Goal: Participate in discussion: Engage in conversation with other users on a specific topic

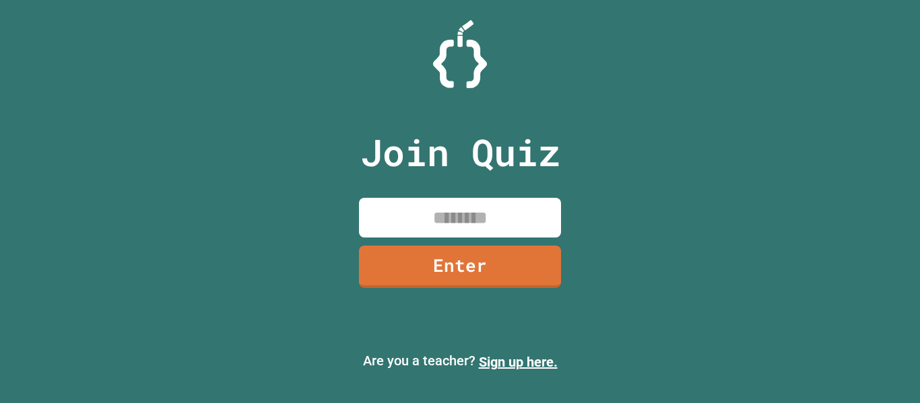
click at [421, 215] on input at bounding box center [460, 218] width 202 height 40
type input "********"
click at [448, 279] on link "Enter" at bounding box center [459, 265] width 196 height 44
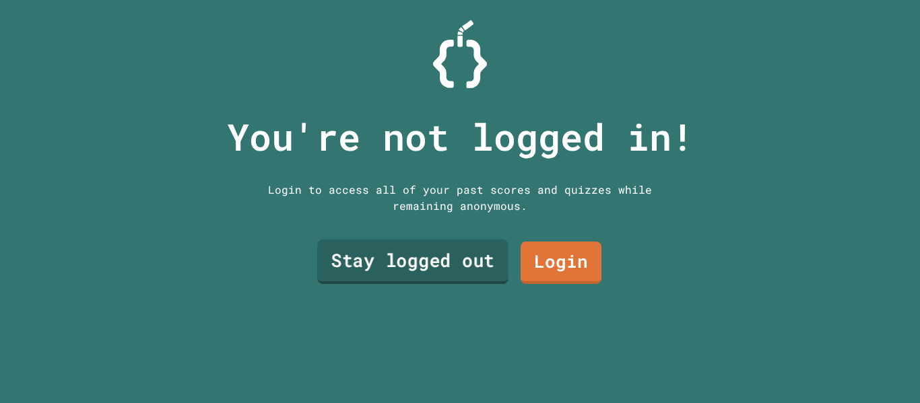
click at [463, 267] on link "Stay logged out" at bounding box center [412, 262] width 191 height 44
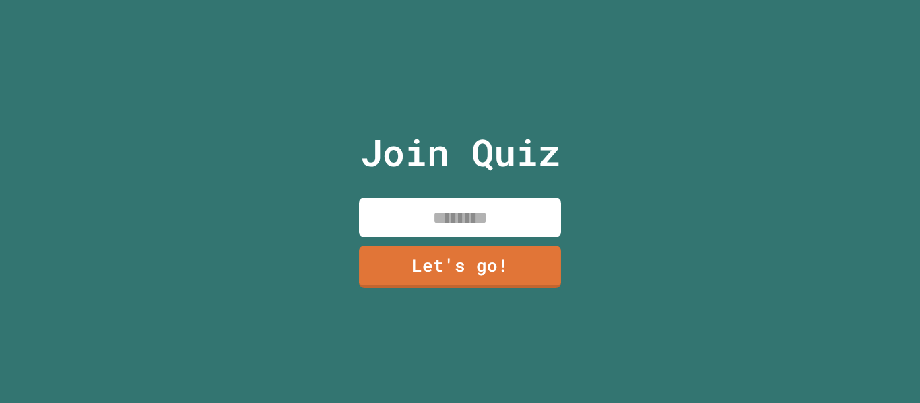
click at [437, 217] on input at bounding box center [460, 218] width 202 height 40
type input "*******"
click at [448, 275] on link "Let's go!" at bounding box center [460, 266] width 204 height 44
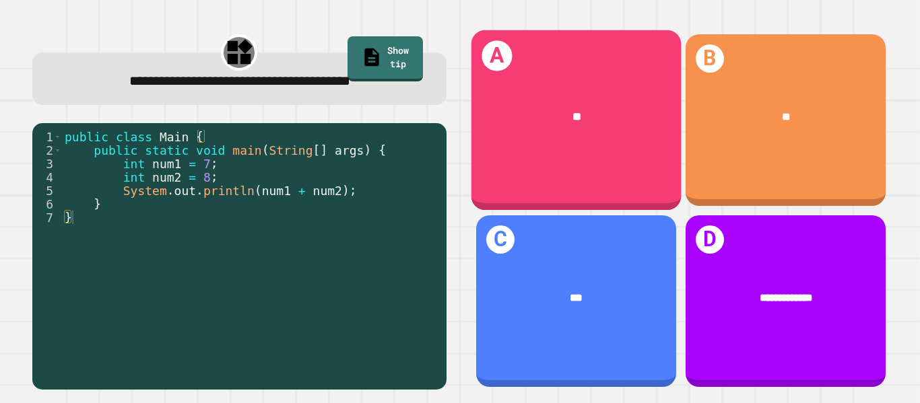
click at [598, 69] on div "A **" at bounding box center [576, 120] width 210 height 180
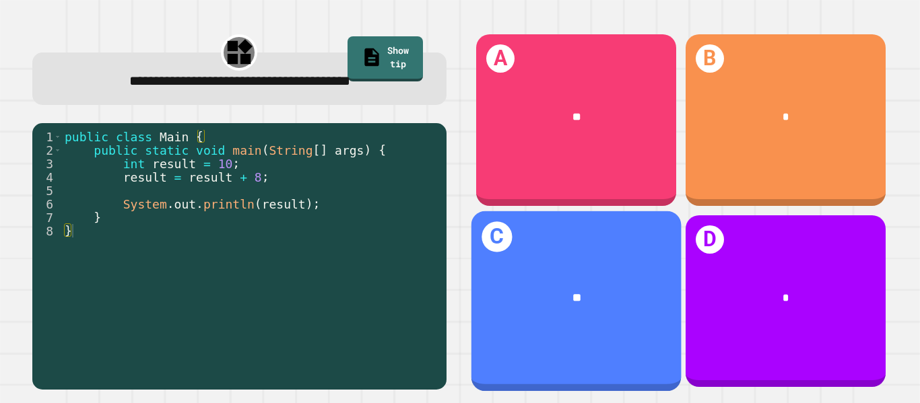
click at [592, 307] on div "**" at bounding box center [576, 298] width 210 height 63
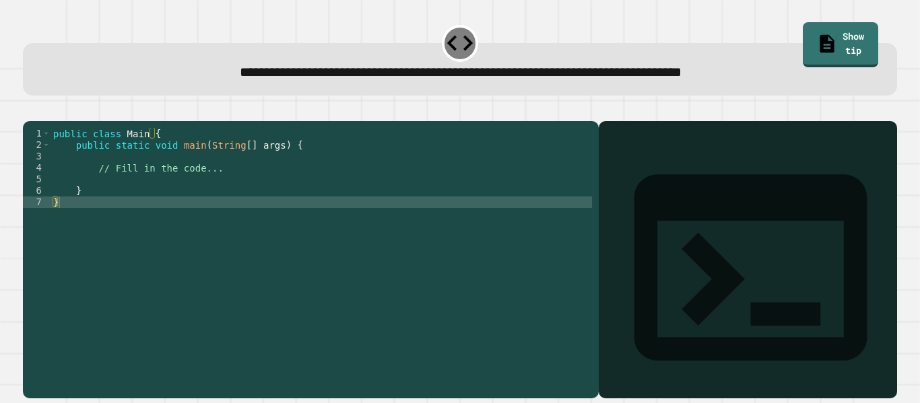
click at [660, 196] on div at bounding box center [747, 279] width 285 height 238
click at [337, 223] on div "public class Main { public static void main ( String [ ] args ) { // Fill in th…" at bounding box center [320, 254] width 541 height 252
click at [317, 226] on div "public class Main { public static void main ( String [ ] args ) { // Fill in th…" at bounding box center [320, 254] width 541 height 252
click at [315, 225] on div "public class Main { public static void main ( String [ ] args ) { // Fill in th…" at bounding box center [320, 254] width 541 height 252
click at [228, 174] on div "public class Main { public static void main ( String [ ] args ) { // Fill in th…" at bounding box center [320, 254] width 541 height 252
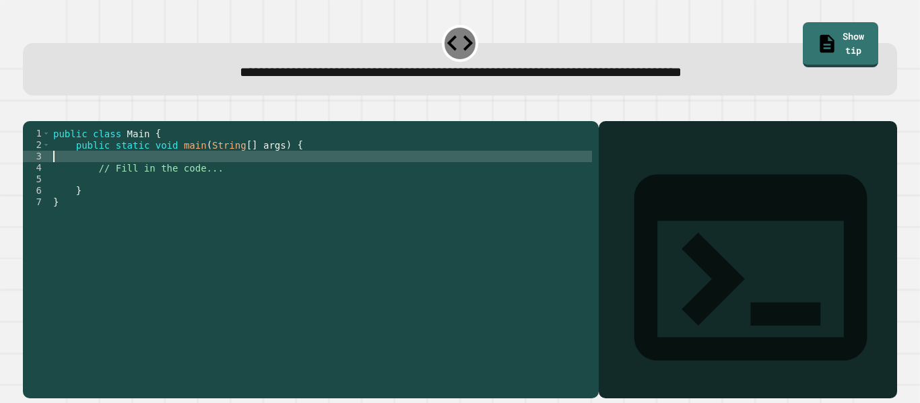
click at [224, 186] on div "public class Main { public static void main ( String [ ] args ) { // Fill in th…" at bounding box center [320, 254] width 541 height 252
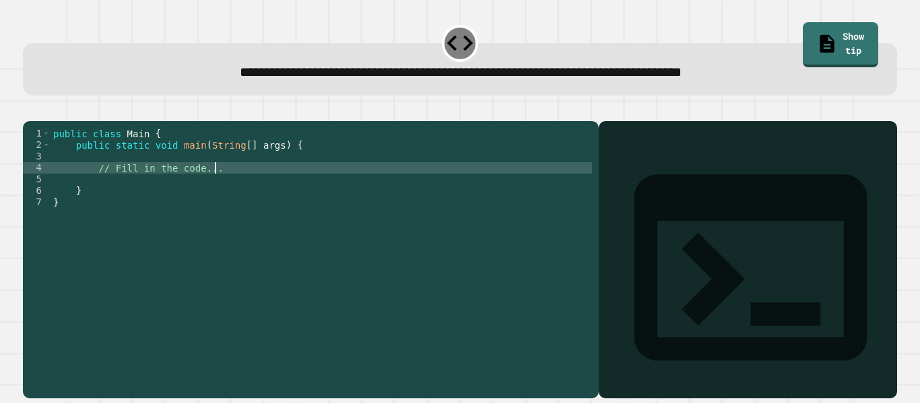
click at [224, 178] on div "public class Main { public static void main ( String [ ] args ) { // Fill in th…" at bounding box center [320, 254] width 541 height 252
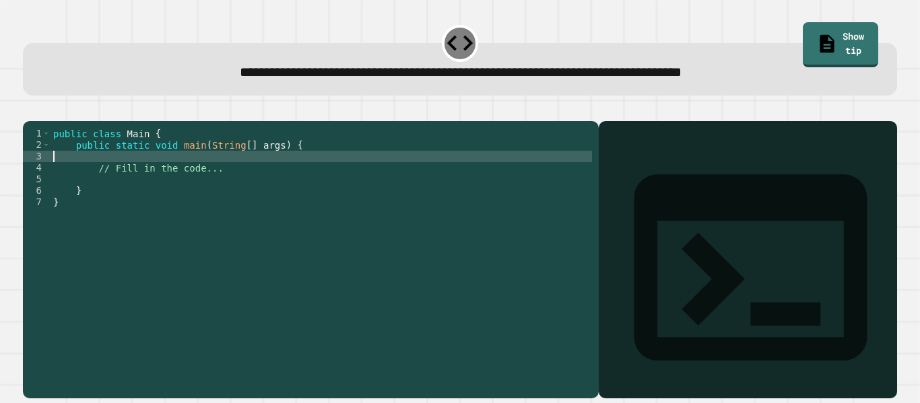
type textarea "*"
click at [815, 27] on link "Show tip" at bounding box center [840, 43] width 74 height 47
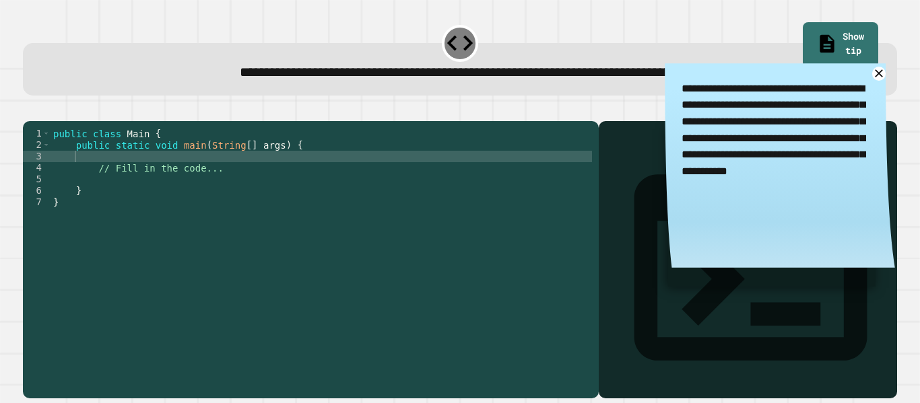
click at [80, 184] on div "public class Main { public static void main ( String [ ] args ) { // Fill in th…" at bounding box center [320, 254] width 541 height 252
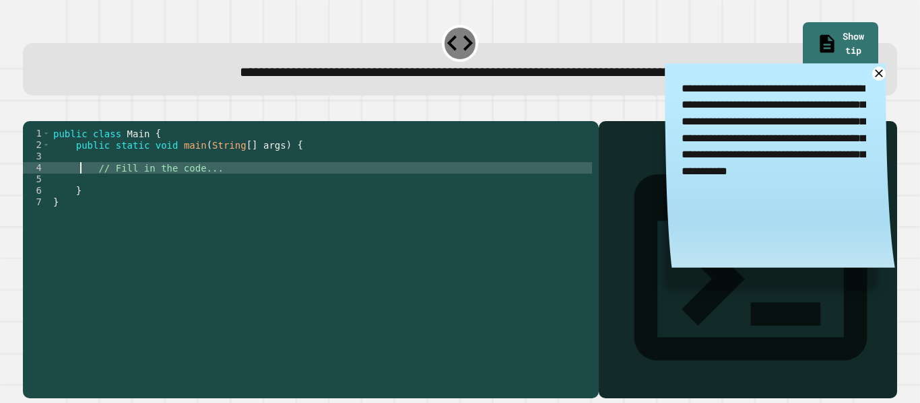
click at [85, 178] on div "public class Main { public static void main ( String [ ] args ) { // Fill in th…" at bounding box center [320, 254] width 541 height 252
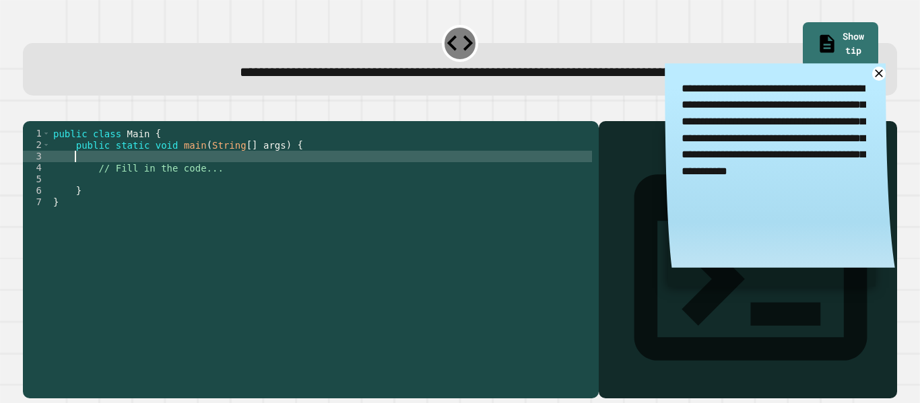
type textarea "*"
click at [880, 74] on icon at bounding box center [878, 73] width 9 height 9
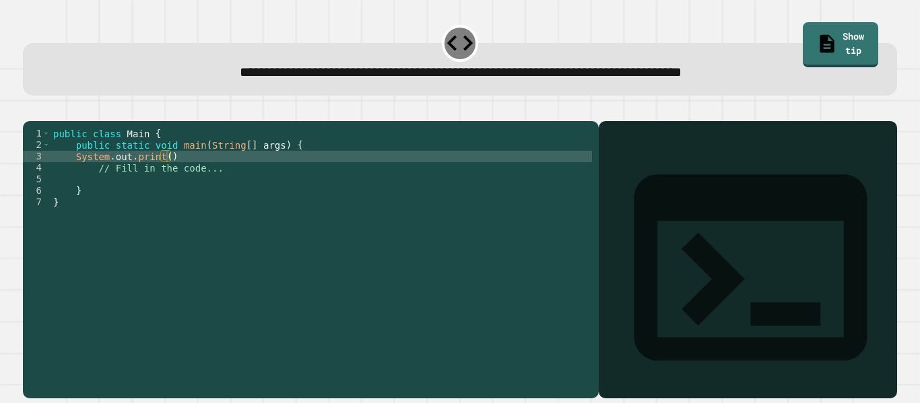
click at [166, 178] on div "public class Main { public static void main ( String [ ] args ) { System . out …" at bounding box center [320, 254] width 541 height 252
click at [280, 165] on div "public class Main { public static void main ( String [ ] args ) { System . out …" at bounding box center [320, 254] width 541 height 252
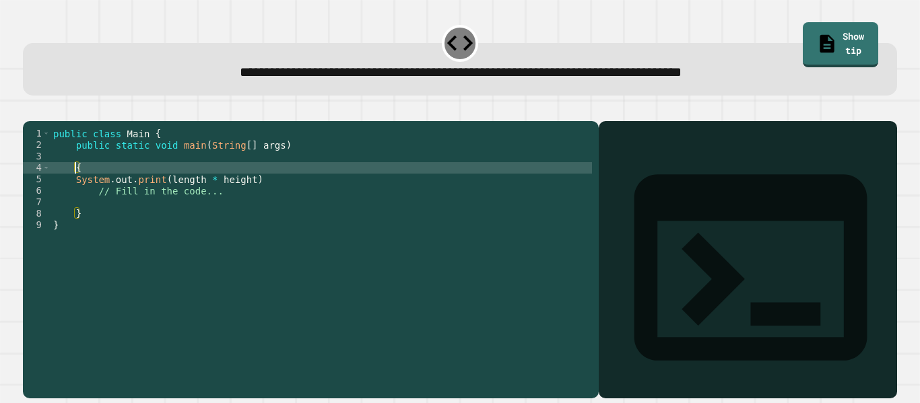
scroll to position [0, 0]
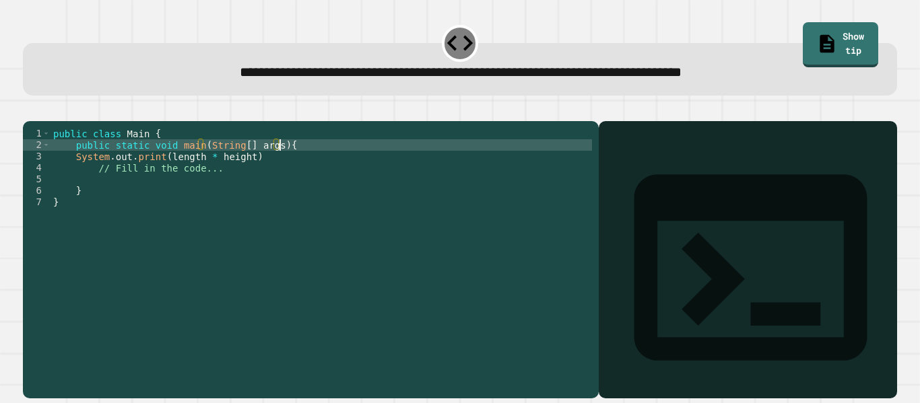
click at [76, 177] on div "public class Main { public static void main ( String [ ] args ) { System . out …" at bounding box center [320, 254] width 541 height 252
type textarea "**********"
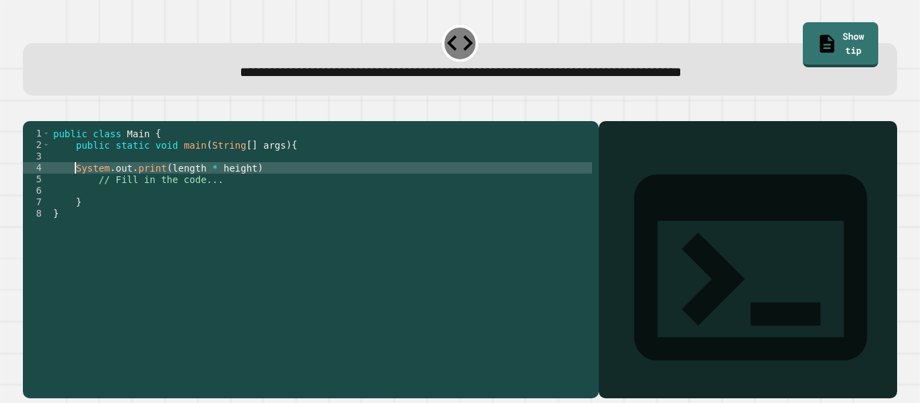
click at [77, 172] on div "public class Main { public static void main ( String [ ] args ) { System . out …" at bounding box center [320, 254] width 541 height 252
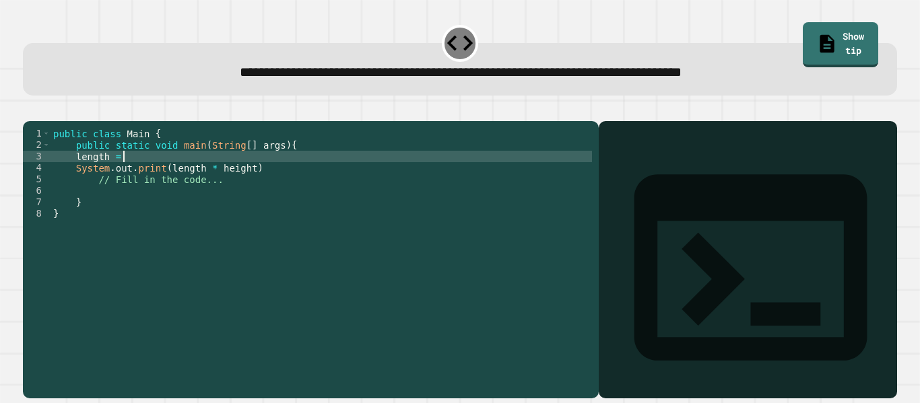
scroll to position [0, 9]
type textarea "**********"
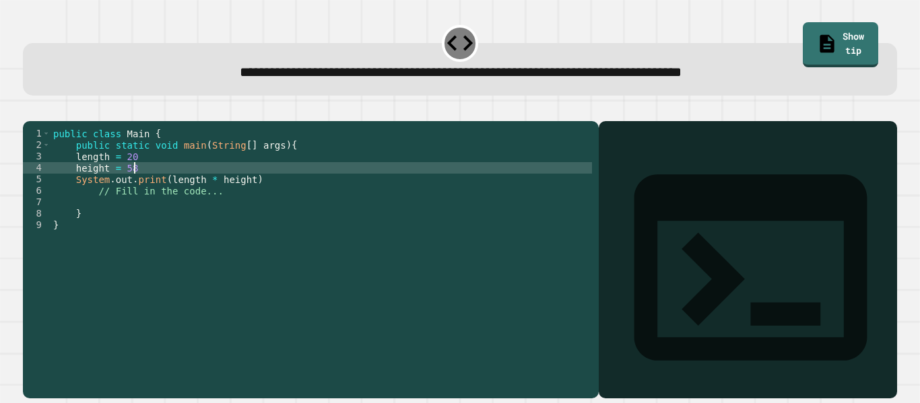
scroll to position [0, 10]
click at [256, 195] on div "public class Main { public static void main ( String [ ] args ) { length = 20 h…" at bounding box center [320, 254] width 541 height 252
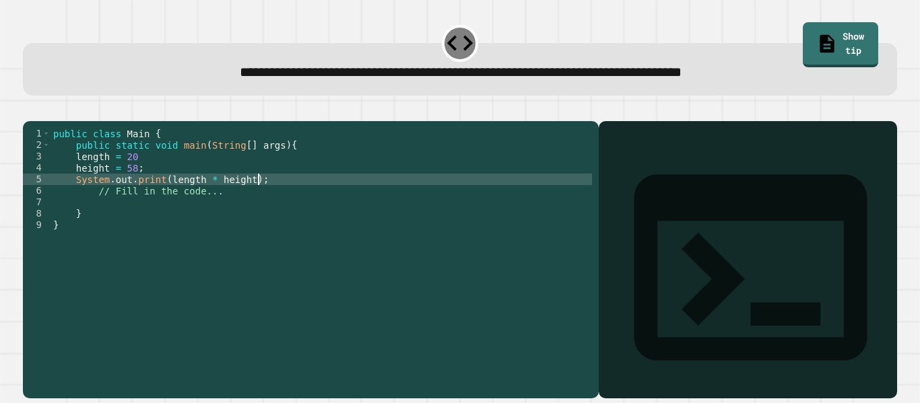
click at [137, 177] on div "public class Main { public static void main ( String [ ] args ) { length = 20 h…" at bounding box center [320, 254] width 541 height 252
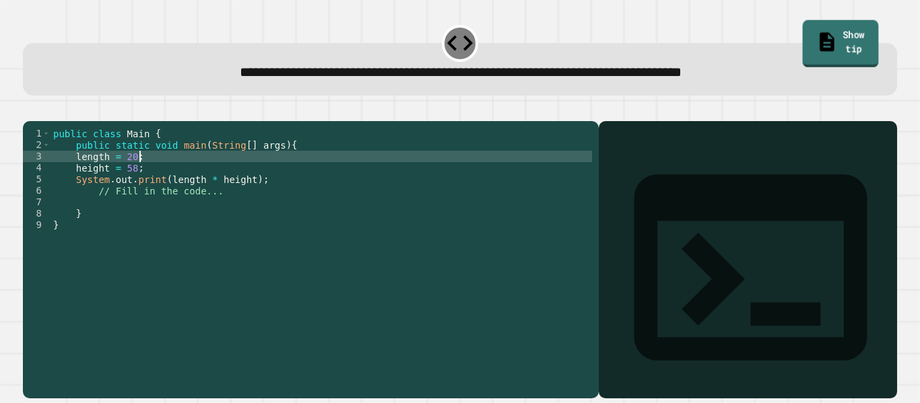
type textarea "**********"
click at [835, 40] on link "Show tip" at bounding box center [840, 43] width 76 height 47
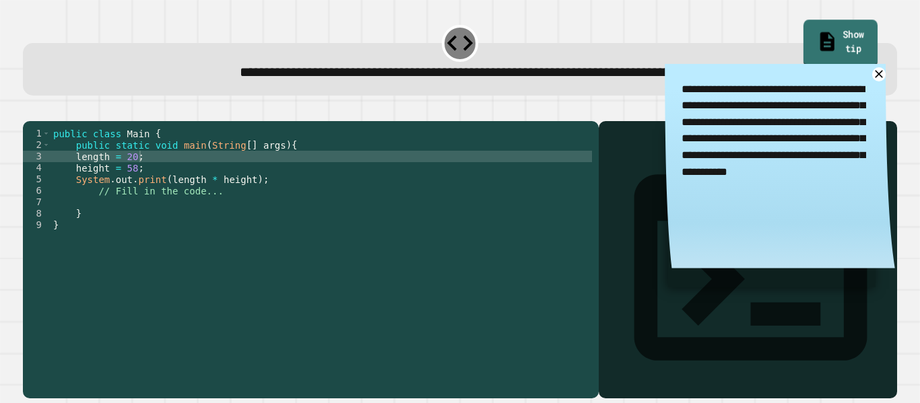
click at [835, 40] on link "Show tip" at bounding box center [840, 43] width 74 height 47
click at [30, 110] on icon "button" at bounding box center [30, 110] width 0 height 0
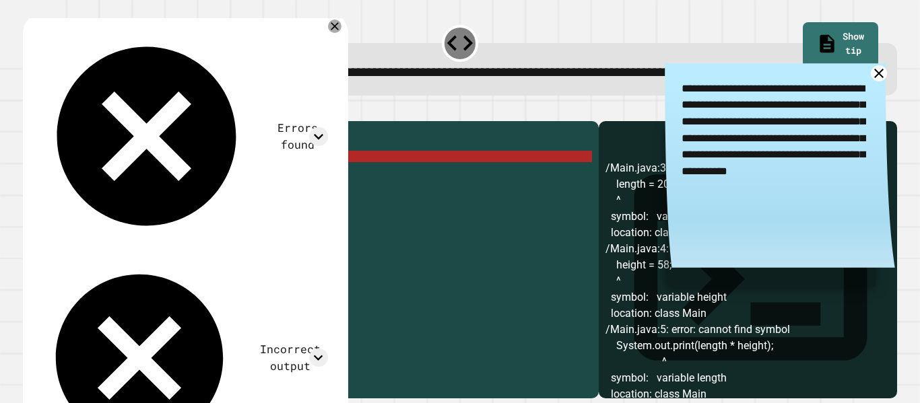
click at [880, 78] on icon at bounding box center [878, 73] width 17 height 17
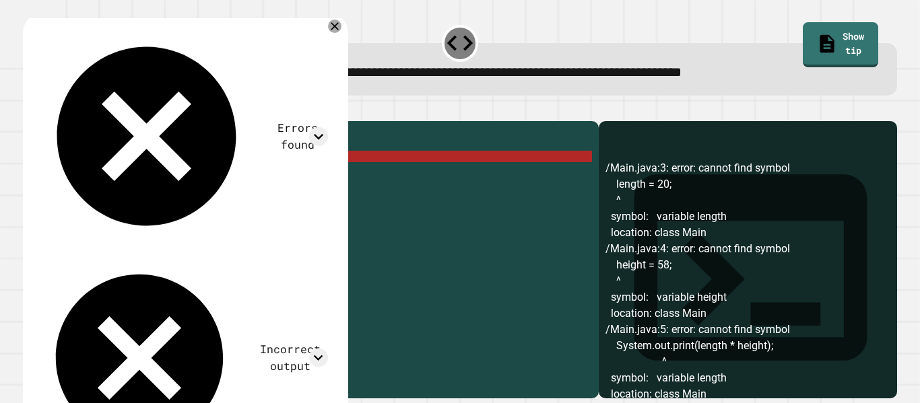
click at [71, 178] on div "public class Main { public static void main ( String [ ] args ) { length = 20 ;…" at bounding box center [320, 254] width 541 height 252
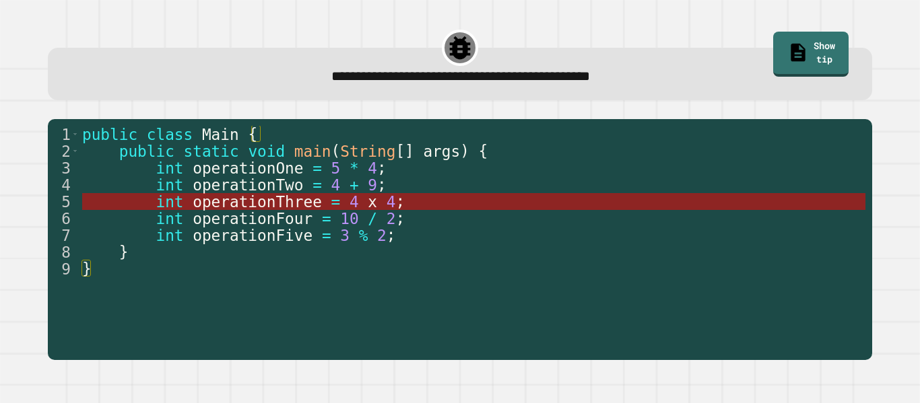
click at [298, 197] on span "operationThree" at bounding box center [257, 202] width 129 height 18
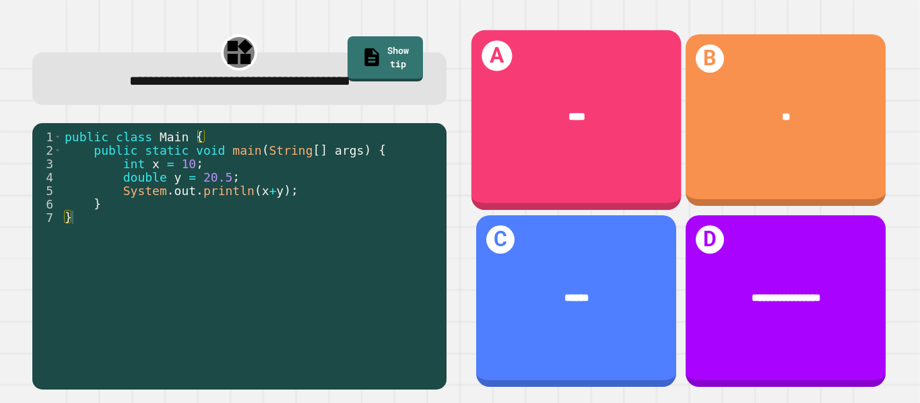
click at [524, 162] on div "A ****" at bounding box center [576, 120] width 210 height 180
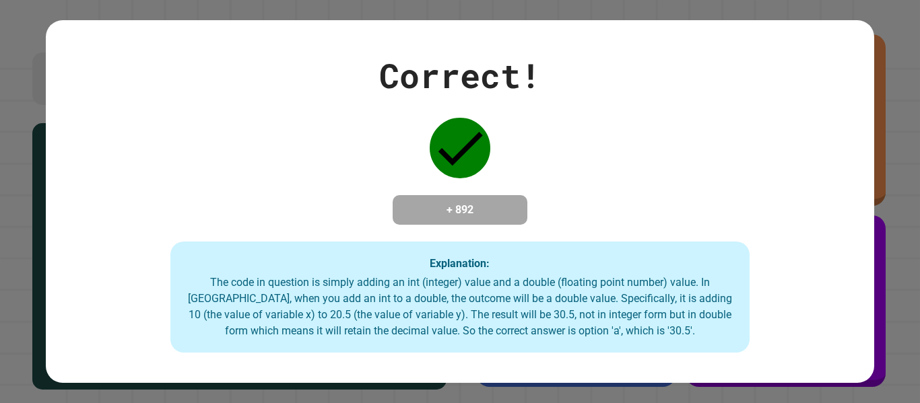
click at [0, 107] on div "Correct! + 892 Explanation: The code in question is simply adding an int (integ…" at bounding box center [460, 201] width 920 height 403
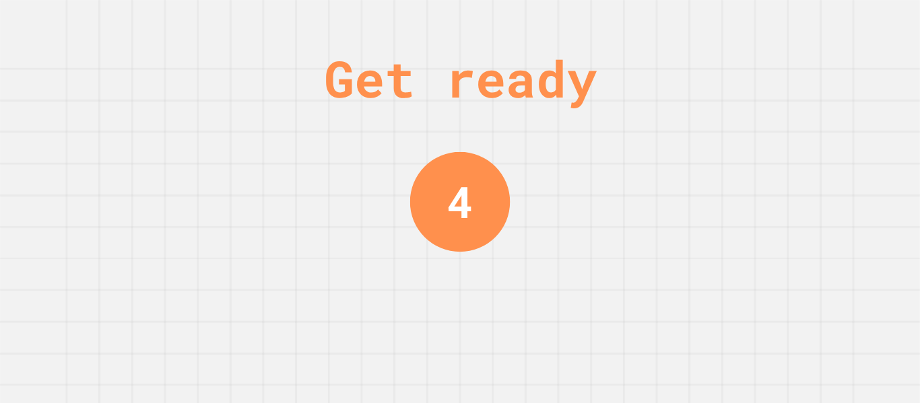
scroll to position [0, 0]
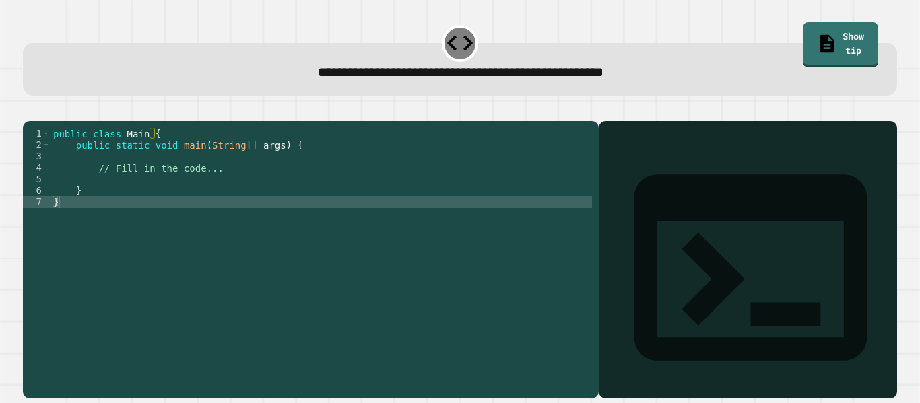
click at [113, 175] on div "public class Main { public static void main ( String [ ] args ) { // Fill in th…" at bounding box center [320, 254] width 541 height 252
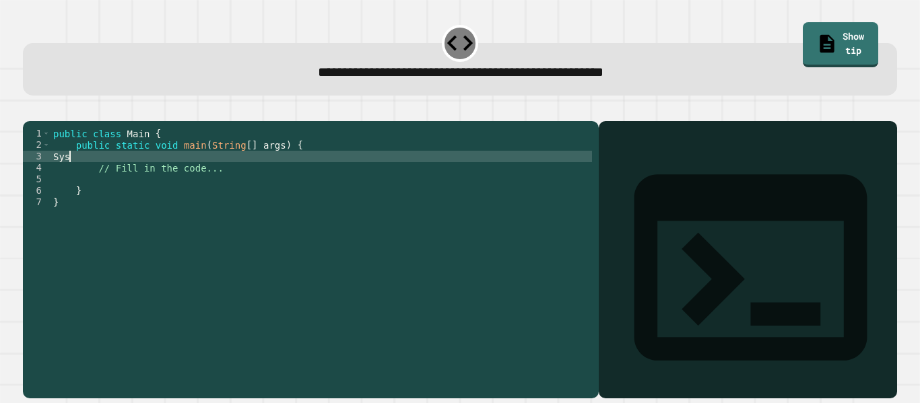
scroll to position [0, 1]
type textarea "*"
click at [30, 110] on icon "button" at bounding box center [30, 110] width 0 height 0
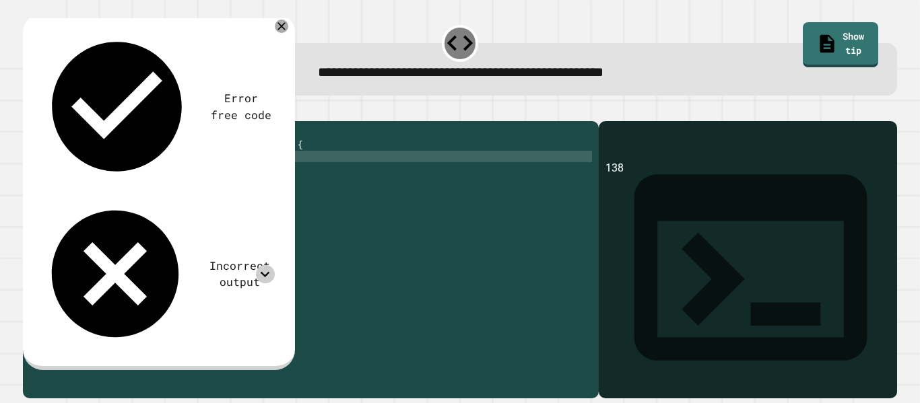
click at [259, 265] on icon at bounding box center [265, 274] width 18 height 18
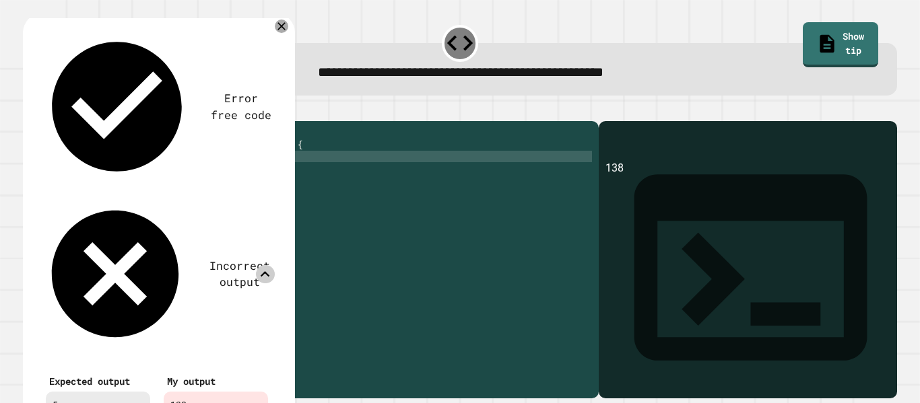
click at [259, 265] on icon at bounding box center [265, 274] width 18 height 18
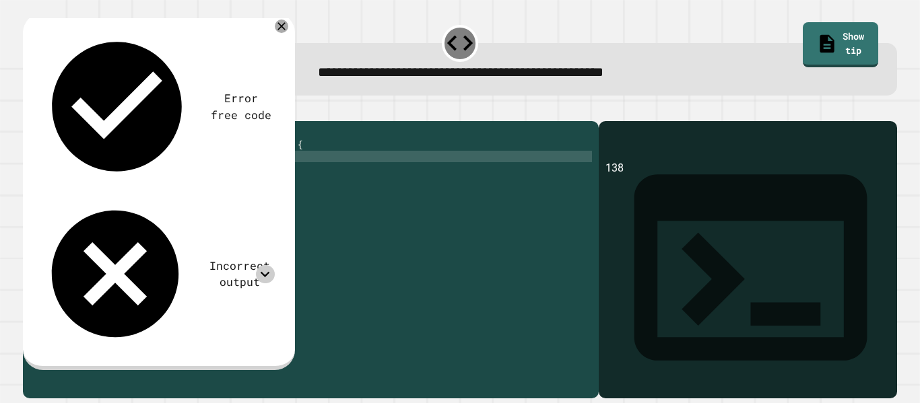
click at [259, 265] on icon at bounding box center [265, 274] width 18 height 18
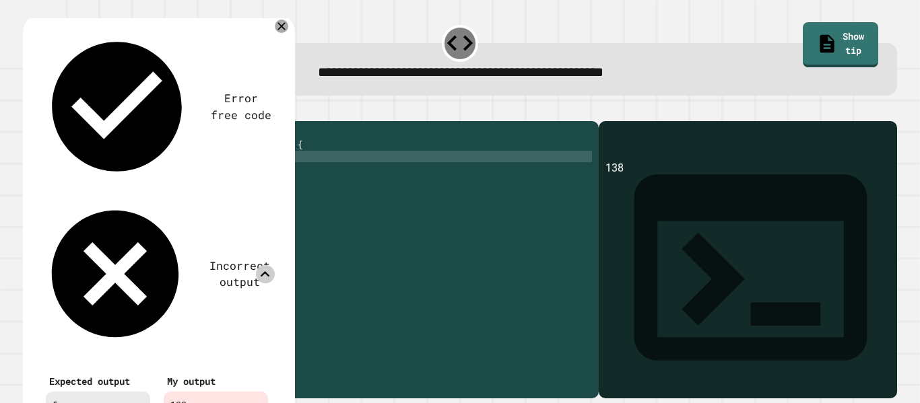
click at [259, 265] on icon at bounding box center [265, 274] width 18 height 18
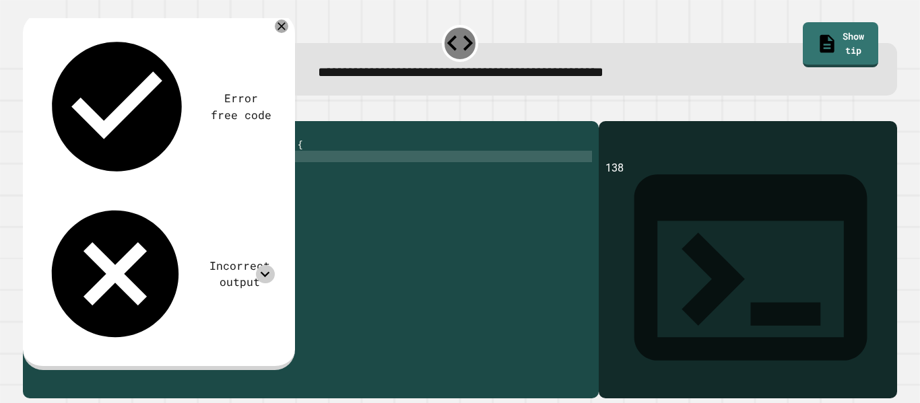
click at [252, 178] on div "public class Main { public static void main ( String [ ] args ) { System . out …" at bounding box center [320, 254] width 541 height 252
click at [193, 176] on div "public class Main { public static void main ( String [ ] args ) { System . out …" at bounding box center [320, 254] width 541 height 252
type textarea "**********"
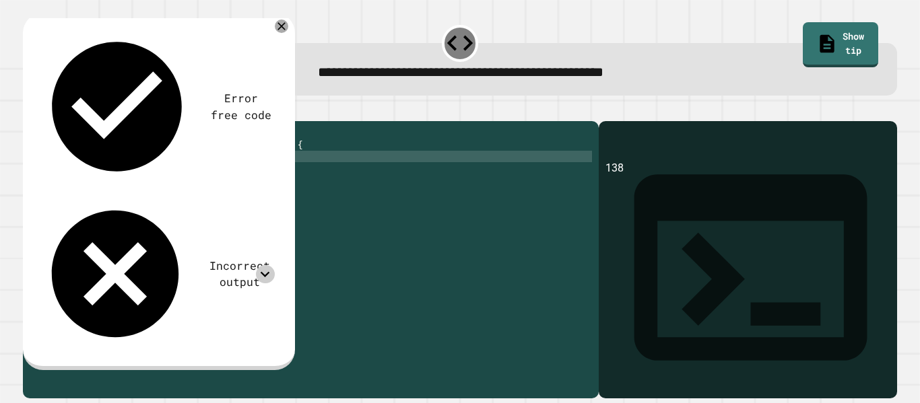
click at [30, 110] on button "button" at bounding box center [30, 110] width 0 height 0
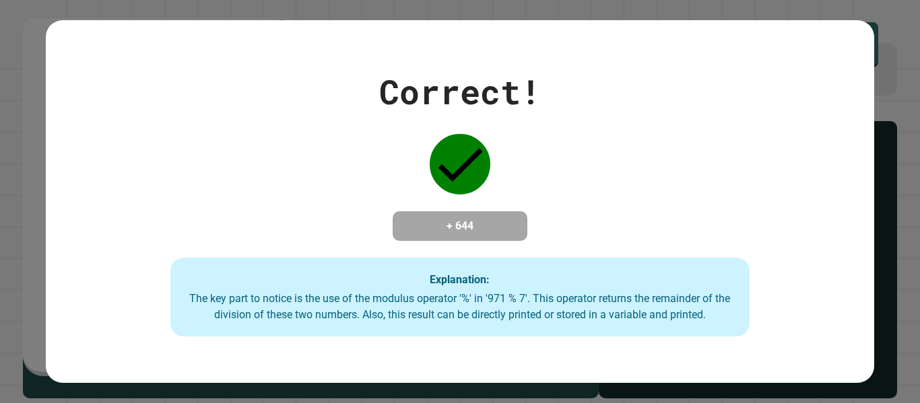
click at [36, 139] on div "Correct! + 644 Explanation: The key part to notice is the use of the modulus op…" at bounding box center [460, 201] width 920 height 403
click at [64, 164] on div "Correct! + 644 Explanation: The key part to notice is the use of the modulus op…" at bounding box center [459, 202] width 827 height 271
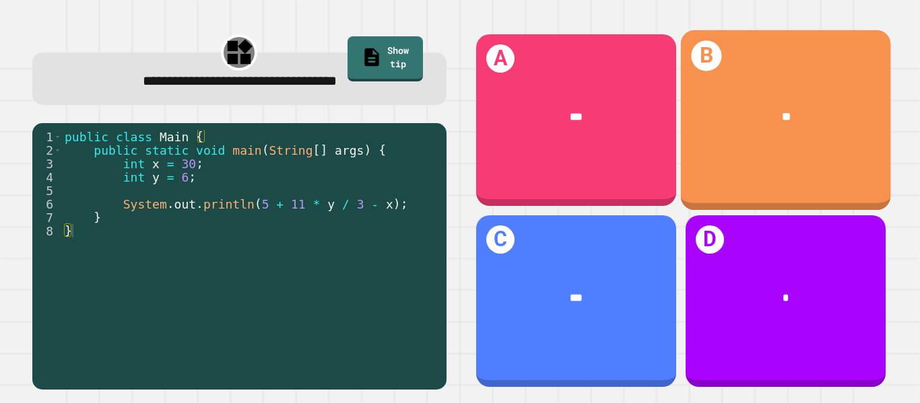
click at [759, 106] on div "**" at bounding box center [785, 116] width 210 height 63
